Goal: Task Accomplishment & Management: Use online tool/utility

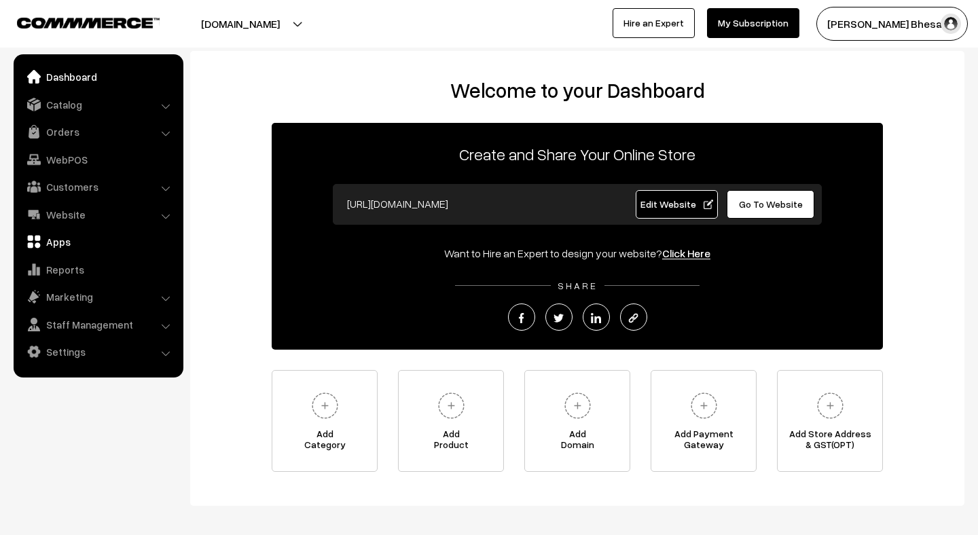
click at [58, 248] on link "Apps" at bounding box center [98, 241] width 162 height 24
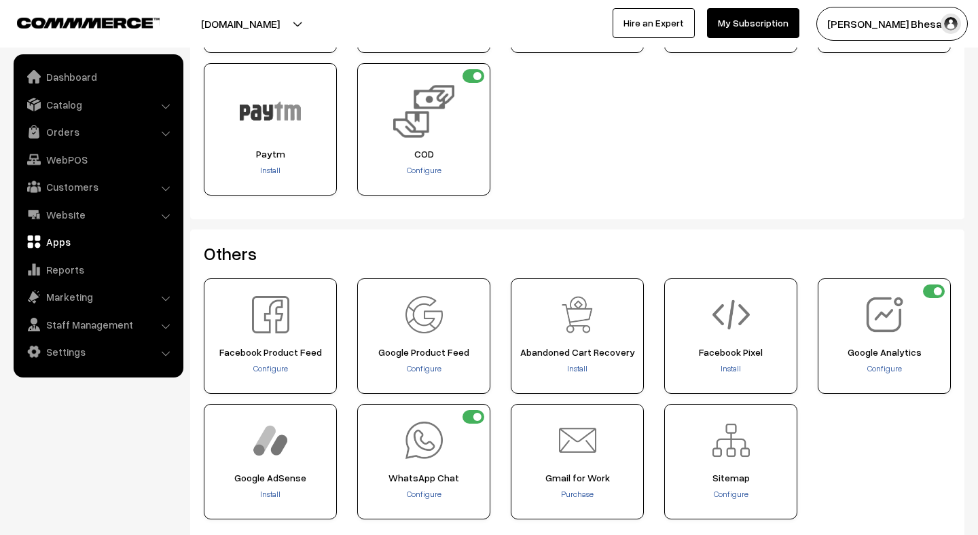
scroll to position [445, 0]
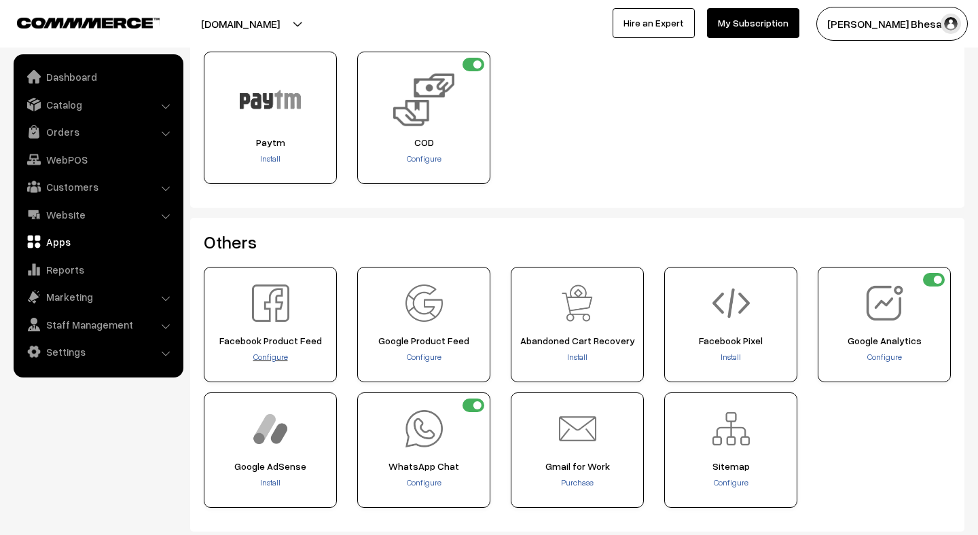
click at [270, 361] on span "Configure" at bounding box center [270, 357] width 35 height 10
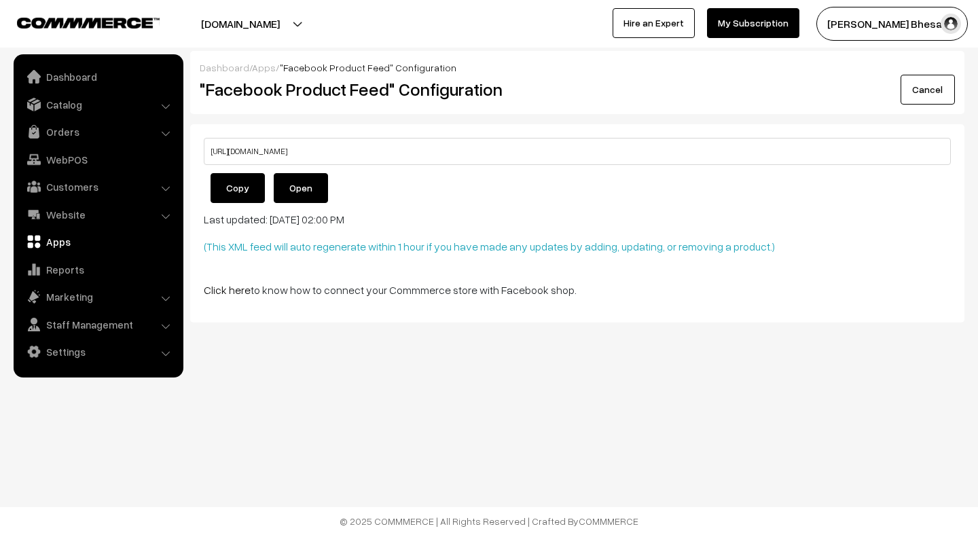
click at [240, 185] on button "Copy" at bounding box center [237, 188] width 54 height 30
